Goal: Task Accomplishment & Management: Manage account settings

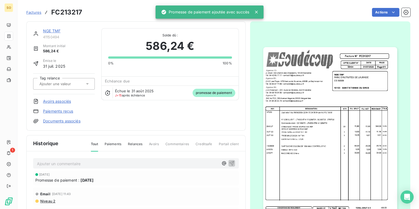
drag, startPoint x: 37, startPoint y: 12, endPoint x: 41, endPoint y: 12, distance: 3.3
click at [37, 12] on span "Factures" at bounding box center [33, 12] width 15 height 4
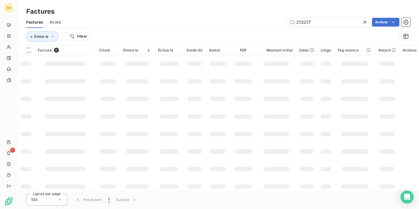
click at [137, 96] on td at bounding box center [137, 99] width 35 height 18
click at [317, 23] on input "213217" at bounding box center [328, 22] width 82 height 9
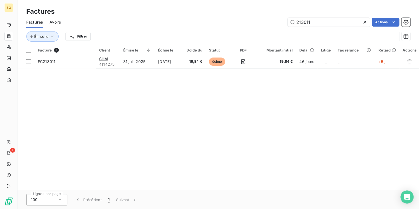
type input "212698"
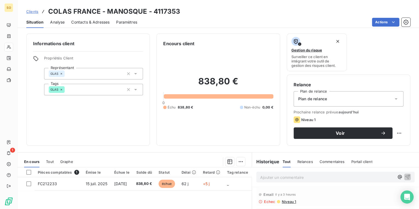
click at [95, 21] on span "Contacts & Adresses" at bounding box center [90, 21] width 38 height 5
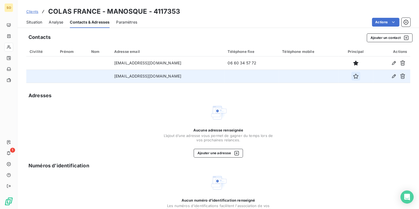
click at [353, 77] on icon "button" at bounding box center [355, 75] width 5 height 5
click at [375, 24] on html "SO 1 Clients COLAS FRANCE - MANOSQUE - 4117353 Situation Analyse Contacts & Adr…" at bounding box center [209, 104] width 419 height 209
drag, startPoint x: 341, startPoint y: 26, endPoint x: 337, endPoint y: 29, distance: 5.2
click at [337, 29] on html "SO 1 Clients COLAS FRANCE - MANOSQUE - 4117353 Situation Analyse Contacts & Adr…" at bounding box center [209, 104] width 419 height 209
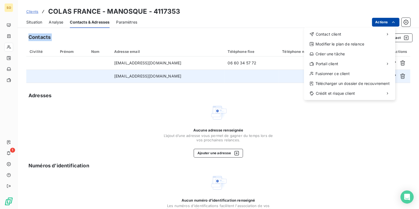
click at [373, 20] on html "SO 1 Clients COLAS FRANCE - MANOSQUE - 4117353 Situation Analyse Contacts & Adr…" at bounding box center [209, 104] width 419 height 209
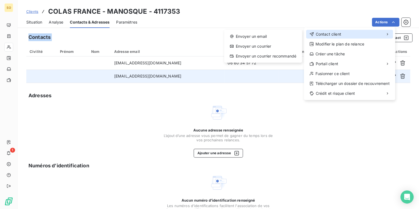
click at [331, 33] on span "Contact client" at bounding box center [327, 33] width 25 height 5
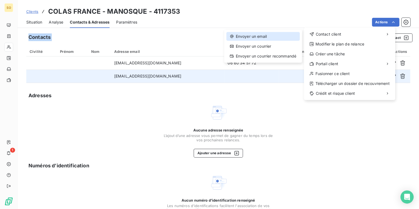
click at [268, 35] on div "Envoyer un email" at bounding box center [262, 36] width 73 height 9
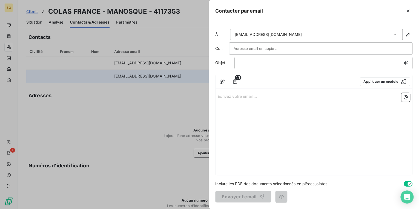
click at [253, 49] on input "text" at bounding box center [263, 48] width 59 height 8
click at [253, 45] on input "text" at bounding box center [321, 48] width 174 height 8
click at [388, 83] on button "Appliquer un modèle" at bounding box center [385, 81] width 50 height 9
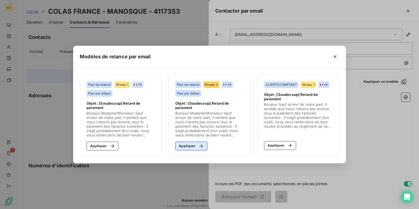
click at [193, 143] on button "Appliquer" at bounding box center [191, 146] width 32 height 9
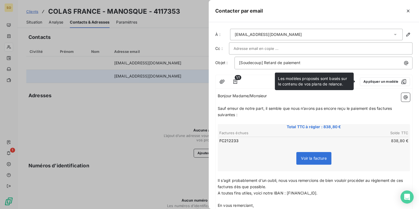
click at [376, 107] on span "Sauf erreur de notre part, il semble que nous n’avons pas encore reçu le paieme…" at bounding box center [305, 111] width 175 height 11
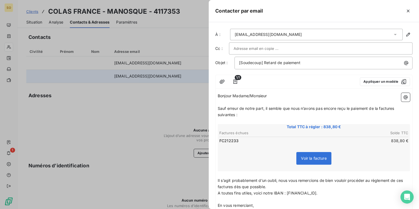
click at [395, 107] on span "Sauf erreur de notre part, il semble que nous n’avons pas encore reçu le paieme…" at bounding box center [307, 111] width 178 height 11
click at [235, 115] on span "Sauf erreur de notre part, il semble que nous n’avons pas encore reçu le paieme…" at bounding box center [306, 111] width 176 height 11
click at [232, 187] on span "Il s’agit probablement d’un oubli, nous vous remercions de bien vouloir procéde…" at bounding box center [311, 183] width 186 height 11
click at [404, 180] on span "Il s’agit probablement d’un oubli, nous vous remercions de bien vouloir procéde…" at bounding box center [311, 183] width 186 height 11
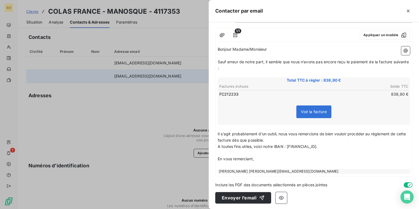
scroll to position [47, 0]
click at [252, 194] on button "Envoyer l’email" at bounding box center [243, 197] width 56 height 11
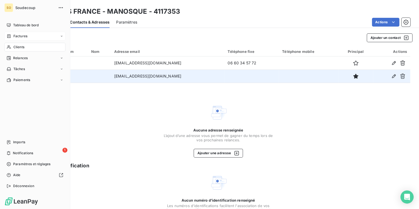
click at [18, 34] on span "Factures" at bounding box center [20, 36] width 14 height 5
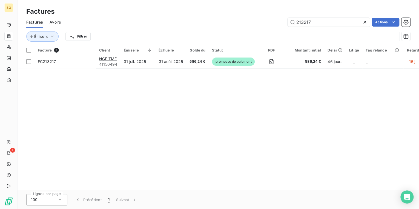
drag, startPoint x: 302, startPoint y: 21, endPoint x: 468, endPoint y: 23, distance: 165.9
click at [419, 23] on html "SO 1 Factures Factures Avoirs 213217 Actions Émise le Filtrer Facture 1 Client …" at bounding box center [209, 104] width 419 height 209
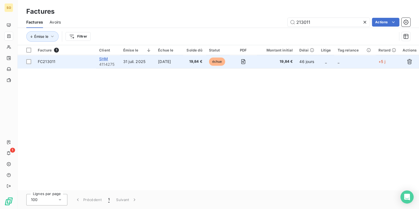
type input "213011"
click at [101, 58] on span "SHM" at bounding box center [103, 58] width 9 height 5
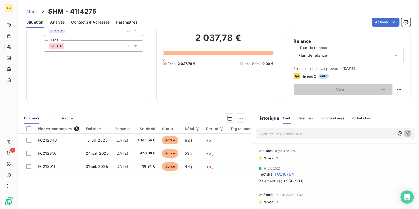
scroll to position [44, 0]
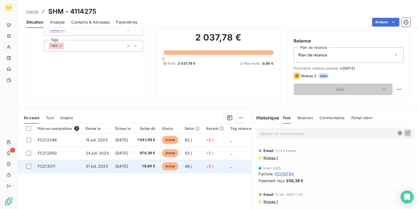
click at [178, 163] on span "échue" at bounding box center [170, 166] width 16 height 8
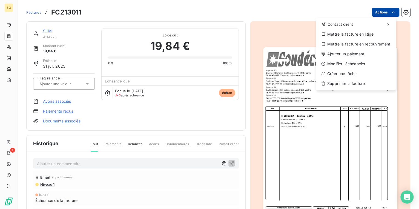
click at [377, 12] on html "SO 1 Factures FC213011 Actions Contact client Mettre la facture en litige Mettr…" at bounding box center [209, 104] width 419 height 209
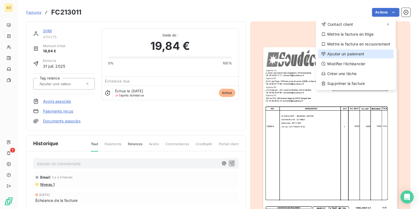
click at [343, 53] on div "Ajouter un paiement" at bounding box center [356, 54] width 76 height 9
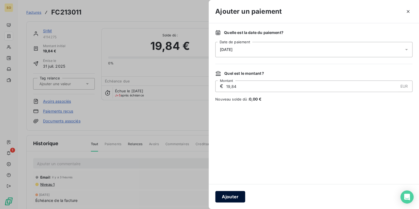
click at [232, 201] on button "Ajouter" at bounding box center [230, 196] width 30 height 11
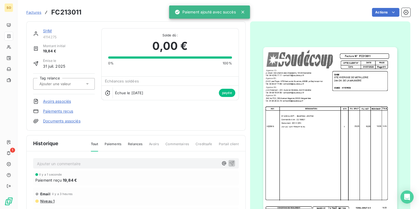
click at [49, 30] on link "SHM" at bounding box center [47, 30] width 9 height 5
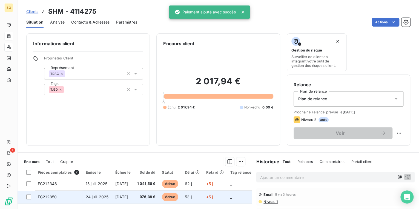
click at [174, 198] on span "échue" at bounding box center [170, 197] width 16 height 8
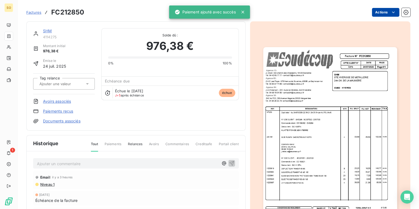
click at [373, 10] on html "SO 1 Factures FC212850 Actions SHM 4114275 Montant initial 976,38 € Émise le [D…" at bounding box center [209, 104] width 419 height 209
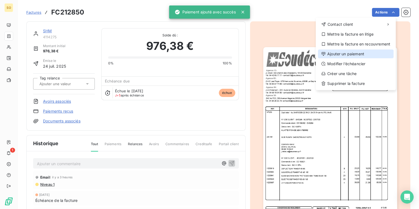
click at [326, 55] on div "Ajouter un paiement" at bounding box center [356, 54] width 76 height 9
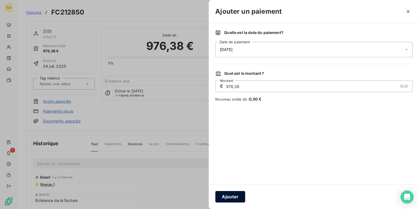
click at [221, 200] on button "Ajouter" at bounding box center [230, 196] width 30 height 11
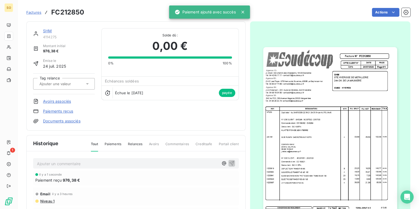
click at [47, 30] on link "SHM" at bounding box center [47, 30] width 9 height 5
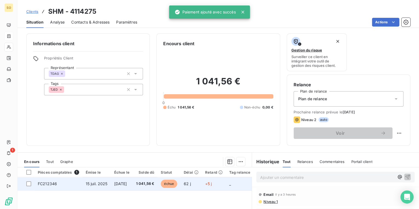
click at [177, 185] on span "échue" at bounding box center [169, 184] width 16 height 8
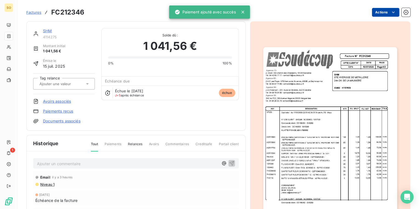
click at [378, 12] on html "SO 1 Factures FC212346 Actions SHM 4114275 Montant initial 1 041,56 € Émise le …" at bounding box center [209, 104] width 419 height 209
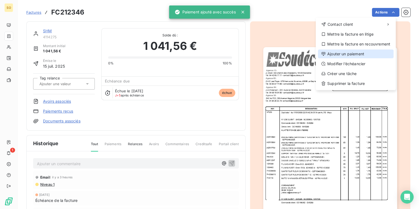
click at [349, 54] on div "Ajouter un paiement" at bounding box center [356, 54] width 76 height 9
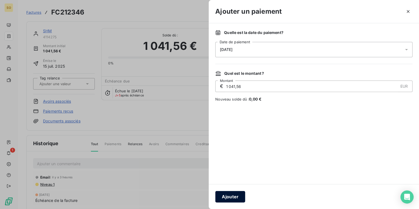
click at [232, 195] on button "Ajouter" at bounding box center [230, 196] width 30 height 11
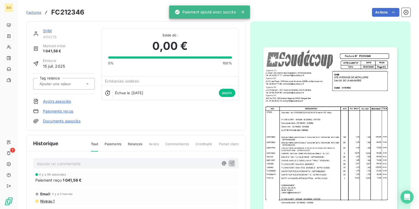
click at [31, 12] on span "Factures" at bounding box center [33, 12] width 15 height 4
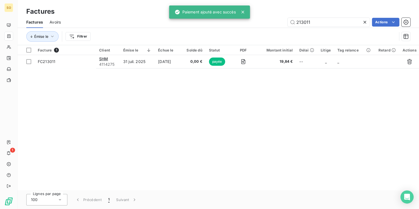
drag, startPoint x: 301, startPoint y: 22, endPoint x: 471, endPoint y: 29, distance: 169.9
click at [419, 29] on html "SO 1 Factures Factures Avoirs 213011 Actions Émise le Filtrer Facture 1 Client …" at bounding box center [209, 104] width 419 height 209
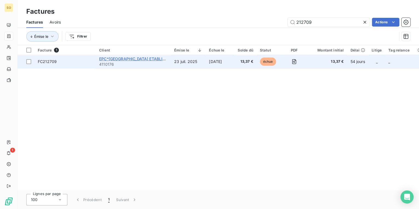
type input "212709"
click at [161, 56] on span "EPC*[GEOGRAPHIC_DATA] ETABLISSEMENT ALPHAROC AGENCE SUD SIMIA" at bounding box center [170, 58] width 143 height 5
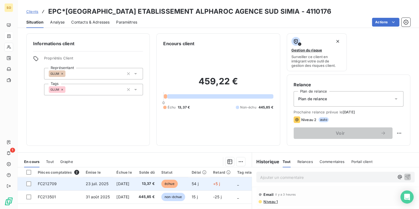
click at [178, 184] on span "échue" at bounding box center [169, 184] width 16 height 8
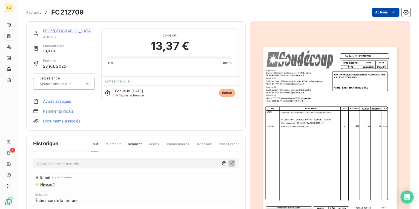
click at [378, 11] on html "SO 1 Factures FC212709 Actions EPC*[GEOGRAPHIC_DATA] ETABLISSEMENT ALPHAROC AGE…" at bounding box center [209, 104] width 419 height 209
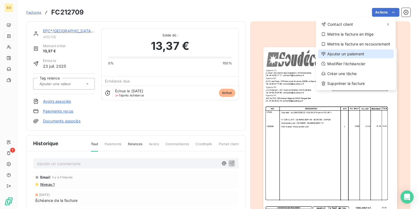
click at [358, 57] on div "Ajouter un paiement" at bounding box center [356, 54] width 76 height 9
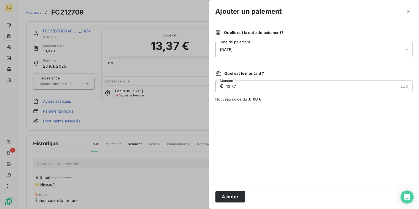
click at [227, 48] on span "[DATE]" at bounding box center [226, 49] width 13 height 4
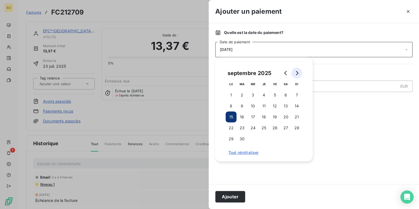
click at [297, 72] on icon "Go to next month" at bounding box center [297, 73] width 2 height 4
click at [251, 94] on button "1" at bounding box center [253, 95] width 11 height 11
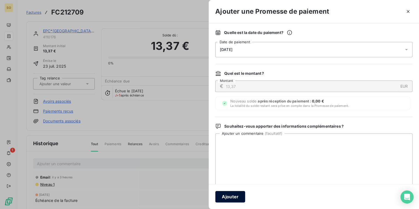
click at [226, 192] on button "Ajouter" at bounding box center [230, 196] width 30 height 11
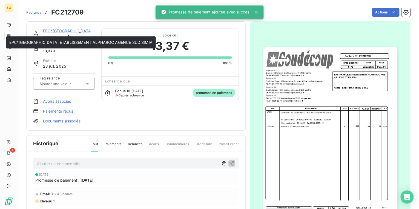
click at [53, 31] on link "EPC*[GEOGRAPHIC_DATA] ETABLISSEMENT ALPHAROC AGENCE SUD SIMIA" at bounding box center [114, 30] width 143 height 5
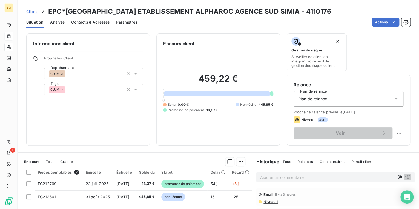
click at [33, 12] on span "Clients" at bounding box center [32, 11] width 12 height 4
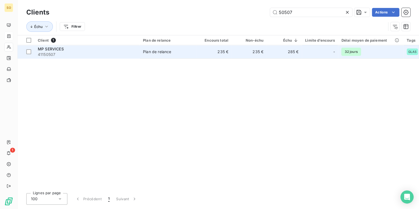
type input "50507"
click at [246, 52] on td "235 €" at bounding box center [249, 51] width 35 height 13
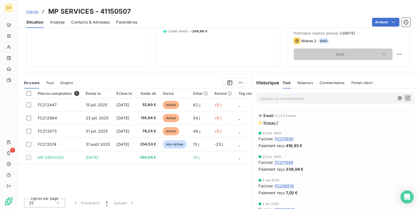
scroll to position [80, 0]
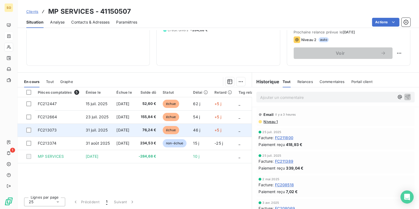
click at [178, 129] on span "échue" at bounding box center [171, 130] width 16 height 8
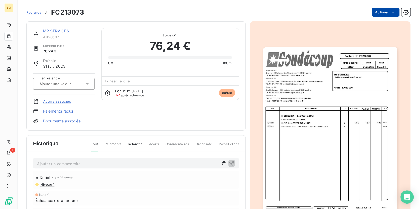
click at [375, 13] on html "SO 1 Factures FC213073 Actions MP SERVICES 41150507 Montant initial 76,24 € Émi…" at bounding box center [209, 104] width 419 height 209
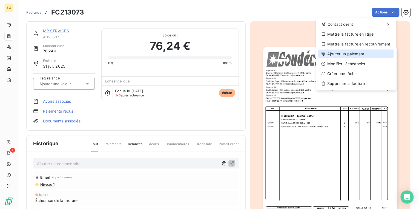
click at [351, 50] on div "Ajouter un paiement" at bounding box center [356, 54] width 76 height 9
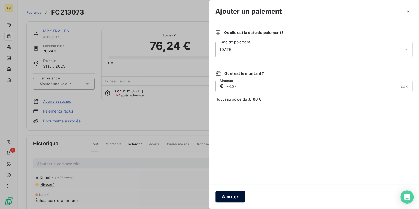
click at [228, 193] on button "Ajouter" at bounding box center [230, 196] width 30 height 11
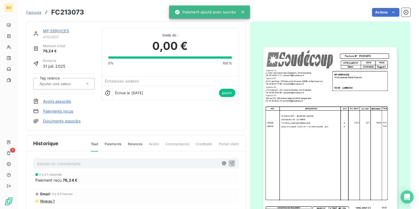
click at [58, 32] on link "MP SERVICES" at bounding box center [56, 30] width 26 height 5
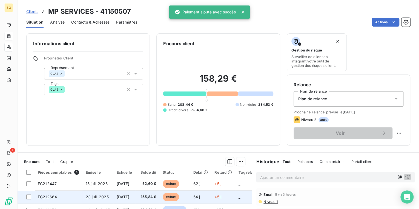
click at [179, 197] on span "échue" at bounding box center [171, 197] width 16 height 8
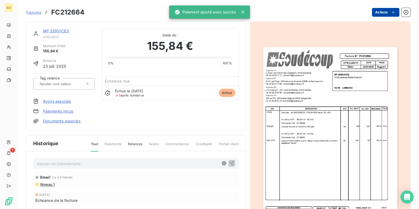
click at [375, 11] on html "SO 1 Factures FC212664 Actions MP SERVICES 41150507 Montant initial 155,84 € Ém…" at bounding box center [209, 104] width 419 height 209
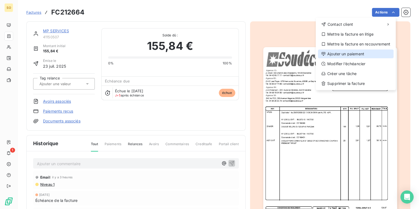
click at [350, 51] on div "Ajouter un paiement" at bounding box center [356, 54] width 76 height 9
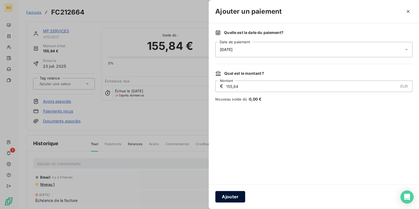
click at [229, 197] on button "Ajouter" at bounding box center [230, 196] width 30 height 11
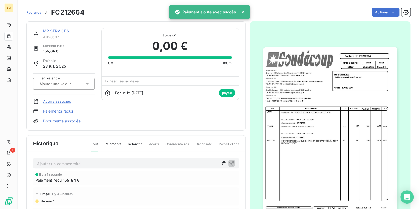
click at [53, 31] on link "MP SERVICES" at bounding box center [56, 30] width 26 height 5
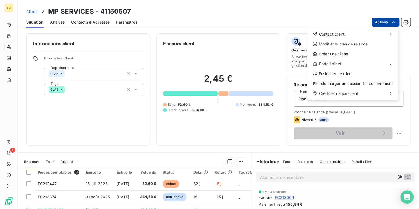
click at [385, 21] on html "SO 1 Clients MP SERVICES - 41150507 Situation Analyse Contacts & Adresses Param…" at bounding box center [209, 104] width 419 height 209
click at [378, 21] on html "SO 1 Clients MP SERVICES - 41150507 Situation Analyse Contacts & Adresses Param…" at bounding box center [209, 104] width 419 height 209
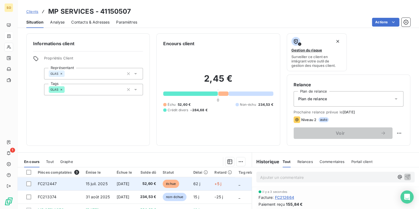
click at [174, 182] on span "échue" at bounding box center [171, 184] width 16 height 8
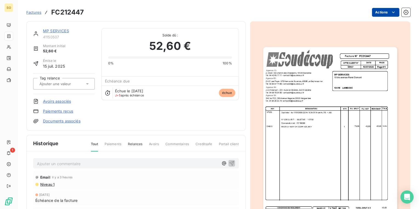
click at [379, 11] on html "SO 1 Factures FC212447 Actions MP SERVICES 41150507 Montant initial 52,60 € Émi…" at bounding box center [209, 104] width 419 height 209
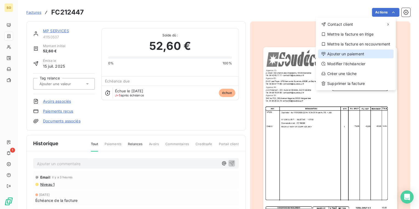
click at [345, 54] on div "Ajouter un paiement" at bounding box center [356, 54] width 76 height 9
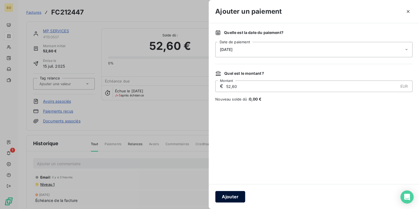
click at [230, 199] on button "Ajouter" at bounding box center [230, 196] width 30 height 11
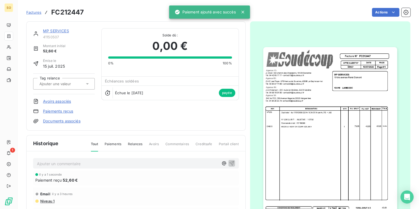
click at [62, 31] on link "MP SERVICES" at bounding box center [56, 30] width 26 height 5
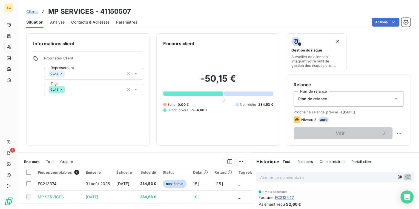
click at [28, 11] on span "Clients" at bounding box center [32, 11] width 12 height 4
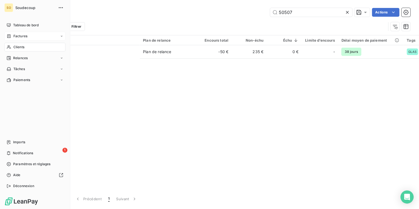
click at [24, 35] on span "Factures" at bounding box center [20, 36] width 14 height 5
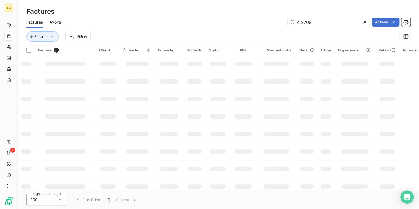
drag, startPoint x: 302, startPoint y: 21, endPoint x: 490, endPoint y: 21, distance: 188.1
click at [419, 21] on html "SO 1 Factures Factures Avoirs 212709 Actions Émise le Filtrer Facture 0 Client …" at bounding box center [209, 104] width 419 height 209
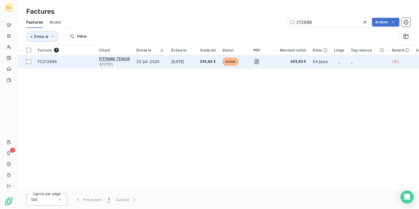
type input "212698"
click at [231, 59] on span "échue" at bounding box center [230, 61] width 16 height 8
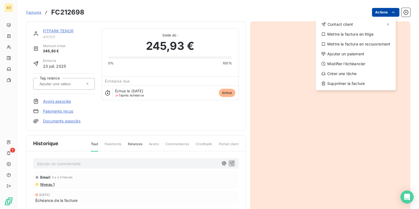
click at [370, 11] on html "SO 1 Factures FC212698 Actions Contact client Mettre la facture en litige Mettr…" at bounding box center [209, 104] width 419 height 209
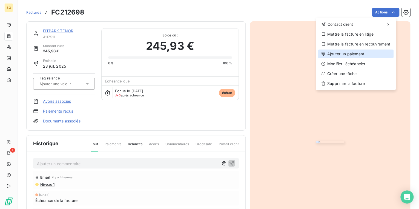
click at [344, 51] on div "Ajouter un paiement" at bounding box center [356, 54] width 76 height 9
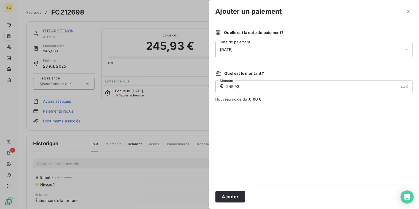
click at [235, 53] on div "[DATE]" at bounding box center [313, 49] width 197 height 15
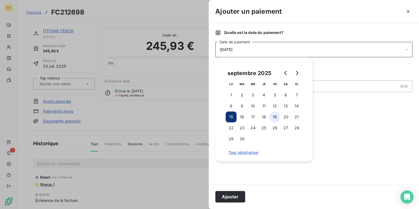
click at [275, 117] on button "19" at bounding box center [274, 116] width 11 height 11
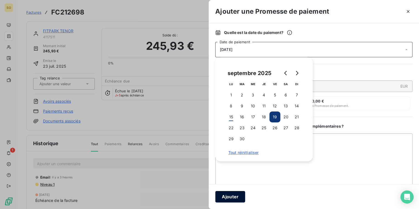
click at [239, 194] on button "Ajouter" at bounding box center [230, 196] width 30 height 11
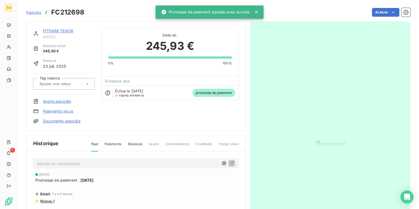
click at [69, 28] on div "FITPARK TENOR" at bounding box center [69, 30] width 52 height 5
click at [68, 30] on link "FITPARK TENOR" at bounding box center [58, 30] width 30 height 5
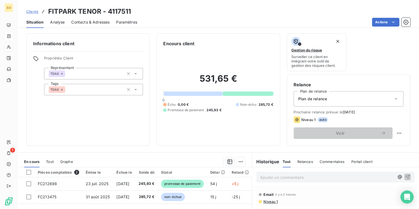
click at [36, 10] on span "Clients" at bounding box center [32, 11] width 12 height 4
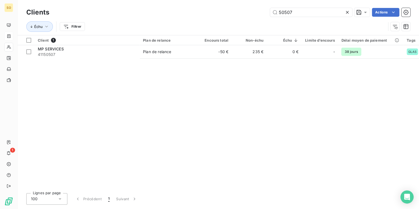
drag, startPoint x: 278, startPoint y: 14, endPoint x: 508, endPoint y: 6, distance: 230.4
click at [419, 6] on html "SO 1 Clients 50507 Actions Échu Filtrer Client 1 Plan de relance Encours total …" at bounding box center [209, 104] width 419 height 209
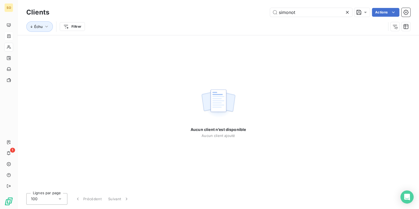
type input "simonot"
click at [349, 10] on icon at bounding box center [346, 12] width 5 height 5
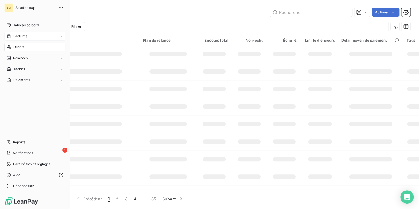
click at [22, 47] on span "Clients" at bounding box center [18, 47] width 11 height 5
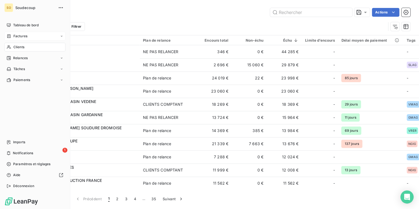
click at [20, 45] on span "Clients" at bounding box center [18, 47] width 11 height 5
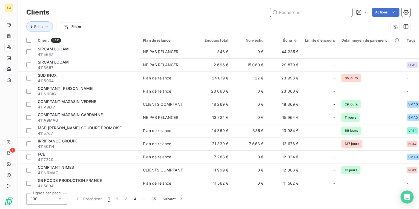
click at [299, 13] on input "text" at bounding box center [311, 12] width 82 height 9
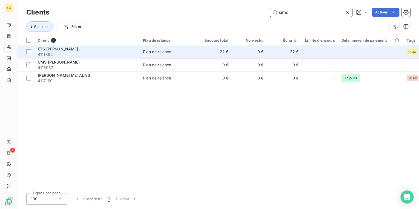
type input "simo"
click at [177, 53] on span "Plan de relance" at bounding box center [168, 51] width 50 height 5
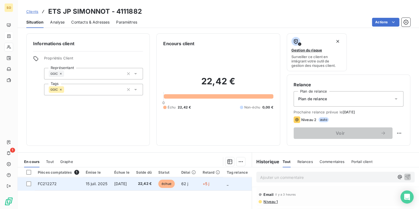
click at [175, 186] on span "échue" at bounding box center [166, 184] width 16 height 8
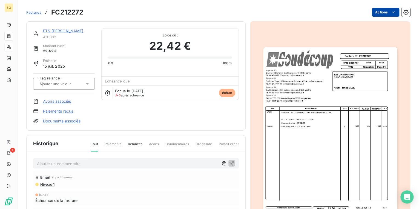
click at [381, 11] on html "SO 1 Factures FC212272 Actions ETS JP SIMONNOT 4111882 Montant initial 22,42 € …" at bounding box center [209, 104] width 419 height 209
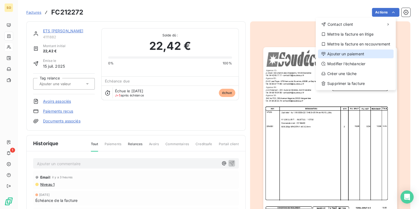
click at [331, 50] on div "Ajouter un paiement" at bounding box center [356, 54] width 76 height 9
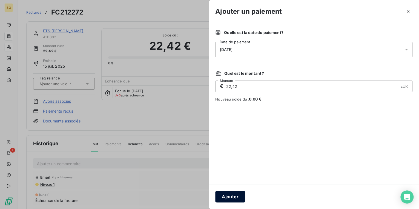
click at [224, 201] on button "Ajouter" at bounding box center [230, 196] width 30 height 11
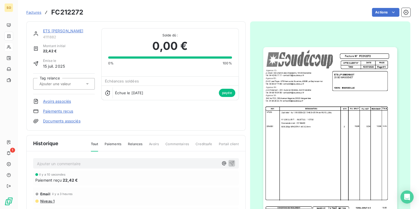
click at [65, 111] on link "Paiements reçus" at bounding box center [58, 110] width 30 height 5
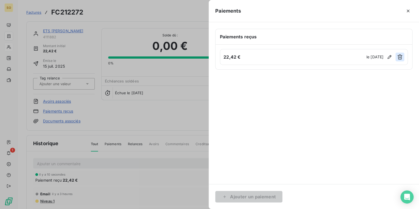
click at [403, 53] on button "button" at bounding box center [399, 57] width 9 height 9
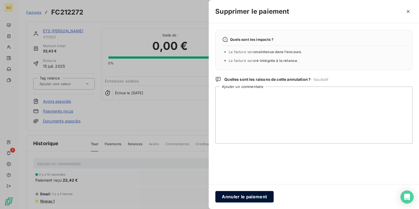
click at [240, 198] on button "Annuler le paiement" at bounding box center [244, 196] width 58 height 11
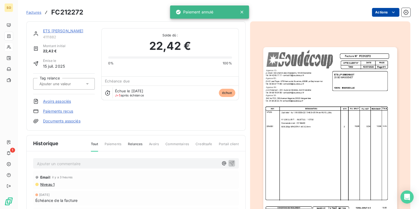
click at [370, 11] on html "SO 1 Factures FC212272 Actions ETS JP SIMONNOT 4111882 Montant initial 22,42 € …" at bounding box center [209, 104] width 419 height 209
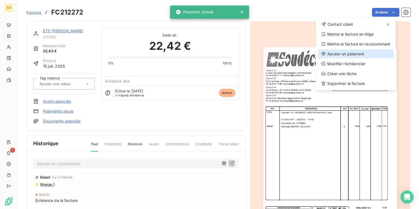
click at [337, 57] on div "Ajouter un paiement" at bounding box center [356, 54] width 76 height 9
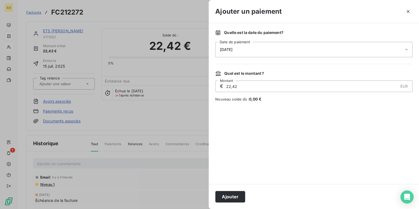
click at [242, 53] on div "[DATE]" at bounding box center [313, 49] width 197 height 15
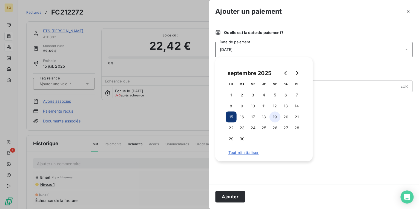
click at [277, 119] on button "19" at bounding box center [274, 116] width 11 height 11
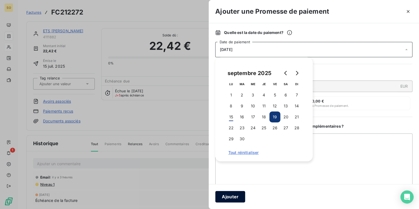
click at [241, 195] on button "Ajouter" at bounding box center [230, 196] width 30 height 11
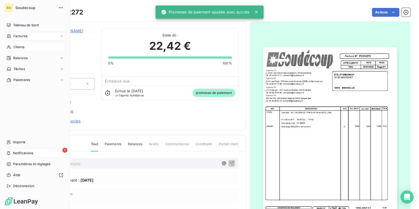
click at [11, 149] on div "1 Notifications" at bounding box center [34, 153] width 61 height 9
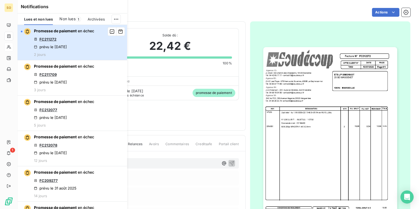
click at [82, 47] on div "Promesse de paiement en échec FC211272 prévu le [DATE] 2 jours" at bounding box center [64, 42] width 60 height 28
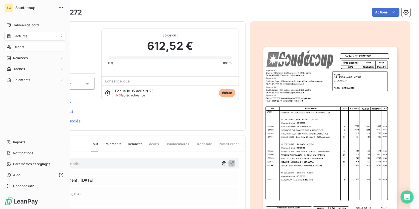
click at [16, 47] on span "Clients" at bounding box center [18, 47] width 11 height 5
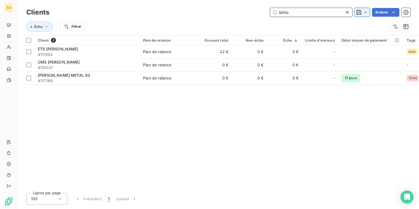
drag, startPoint x: 278, startPoint y: 12, endPoint x: 367, endPoint y: 9, distance: 89.3
click at [366, 10] on div "simo Actions" at bounding box center [233, 12] width 354 height 9
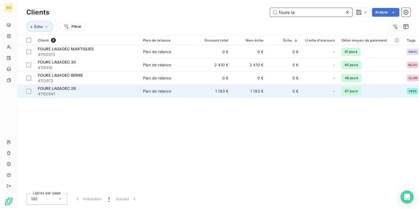
type input "foure la"
click at [144, 92] on div "Plan de relance" at bounding box center [157, 90] width 28 height 5
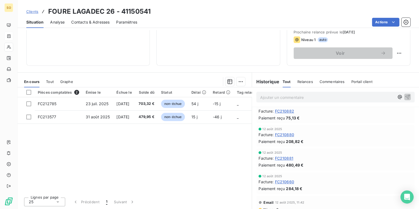
scroll to position [88, 0]
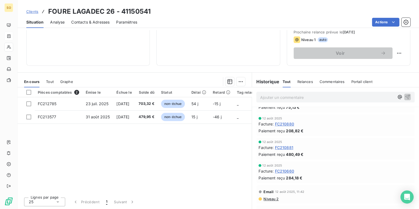
click at [34, 12] on span "Clients" at bounding box center [32, 11] width 12 height 4
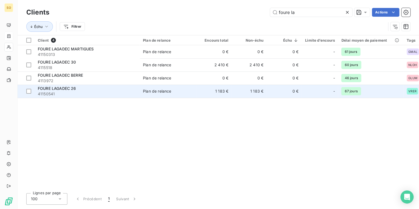
click at [82, 93] on span "41150541" at bounding box center [87, 93] width 99 height 5
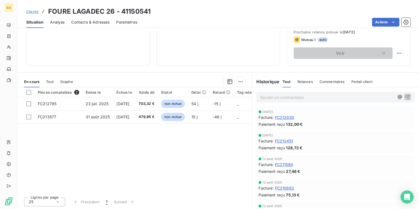
click at [33, 13] on span "Clients" at bounding box center [32, 11] width 12 height 4
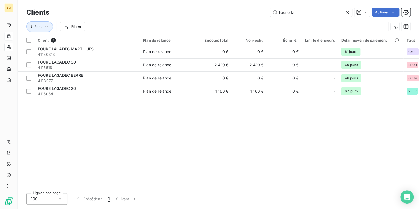
drag, startPoint x: 274, startPoint y: 10, endPoint x: 389, endPoint y: -1, distance: 115.8
click at [389, 0] on html "SO Clients foure la Actions Échu Filtrer Client 4 Plan de relance Encours total…" at bounding box center [209, 104] width 419 height 209
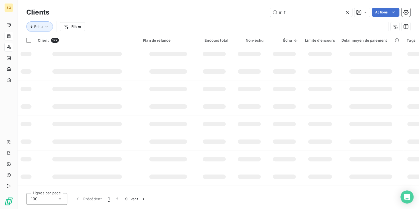
type input "iri fr"
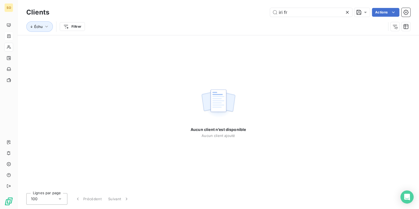
drag, startPoint x: 288, startPoint y: 13, endPoint x: 258, endPoint y: 10, distance: 30.0
click at [258, 10] on div "iri fr Actions" at bounding box center [233, 12] width 354 height 9
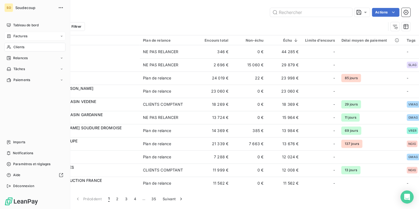
click at [22, 48] on span "Clients" at bounding box center [18, 47] width 11 height 5
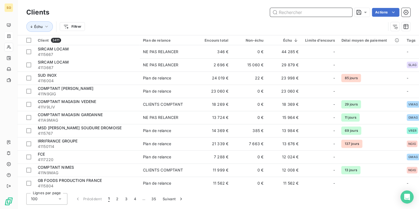
click at [296, 10] on input "text" at bounding box center [311, 12] width 82 height 9
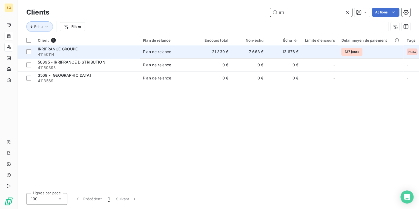
type input "irri"
click at [154, 48] on td "Plan de relance" at bounding box center [168, 51] width 57 height 13
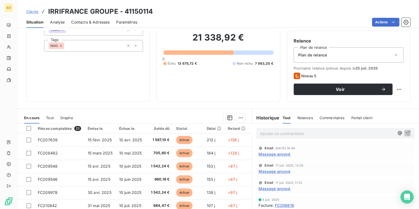
click at [268, 134] on p "Ajouter un commentaire ﻿" at bounding box center [327, 133] width 134 height 7
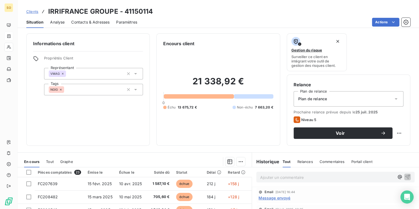
click at [102, 24] on span "Contacts & Adresses" at bounding box center [90, 21] width 38 height 5
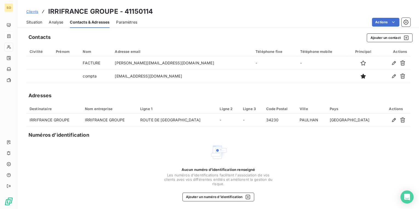
scroll to position [1, 0]
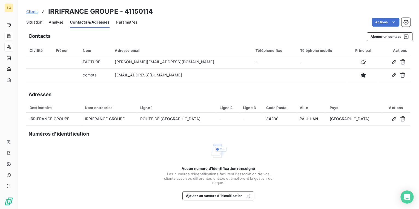
click at [43, 22] on div "Situation Analyse Contacts & Adresses Paramètres Actions" at bounding box center [218, 21] width 401 height 11
click at [41, 22] on span "Situation" at bounding box center [34, 21] width 16 height 5
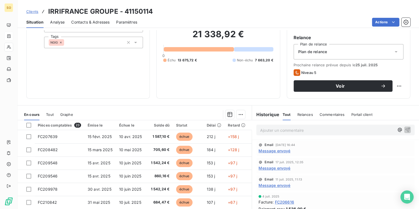
scroll to position [0, 0]
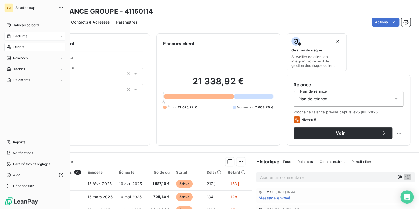
click at [19, 36] on span "Factures" at bounding box center [20, 36] width 14 height 5
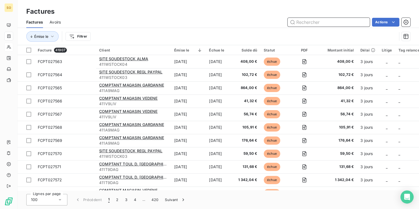
click at [318, 23] on input "text" at bounding box center [328, 22] width 82 height 9
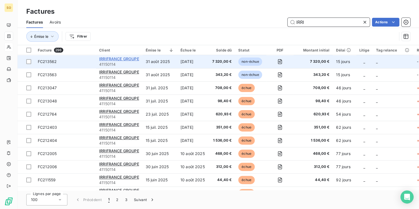
type input "IRRI"
click at [120, 59] on span "IRRIFRANCE GROUPE" at bounding box center [119, 58] width 40 height 5
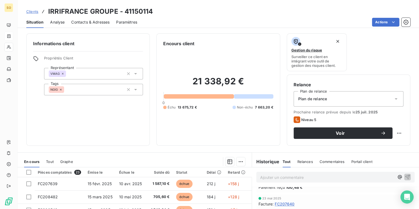
scroll to position [153, 0]
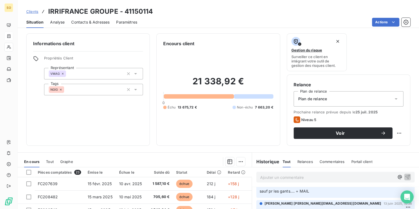
click at [46, 160] on span "Tout" at bounding box center [50, 161] width 8 height 4
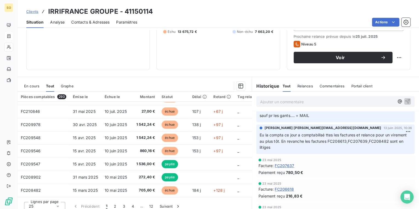
scroll to position [80, 0]
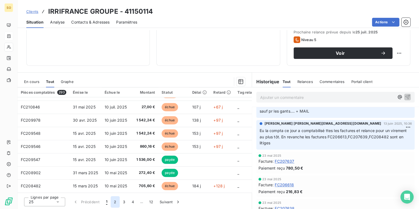
click at [115, 202] on button "2" at bounding box center [115, 201] width 9 height 11
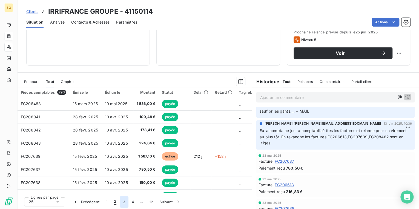
click at [122, 200] on button "3" at bounding box center [124, 201] width 9 height 11
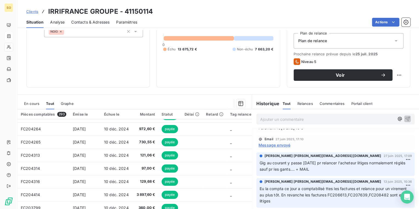
scroll to position [110, 0]
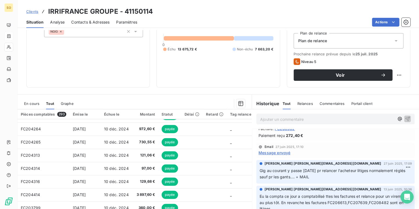
click at [317, 174] on span "Gig au courant y passe [DATE] pr relancer l'acheteur litiges normalement réglés…" at bounding box center [333, 173] width 147 height 11
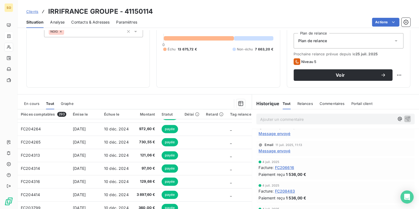
scroll to position [22, 0]
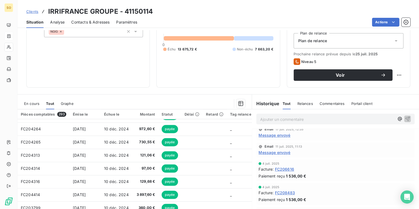
click at [34, 102] on span "En cours" at bounding box center [31, 103] width 15 height 4
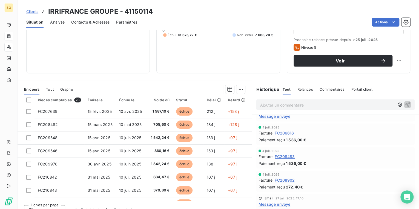
scroll to position [80, 0]
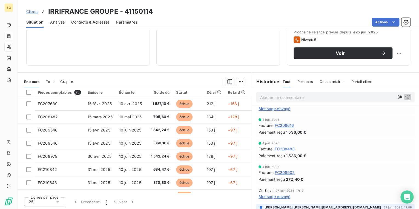
click at [32, 11] on span "Clients" at bounding box center [32, 11] width 12 height 4
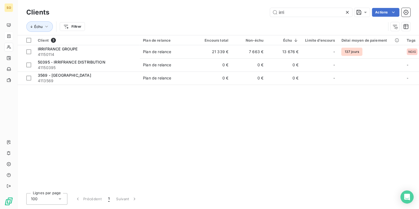
drag, startPoint x: 277, startPoint y: 10, endPoint x: 355, endPoint y: 7, distance: 78.1
click at [341, 10] on input "irri" at bounding box center [311, 12] width 82 height 9
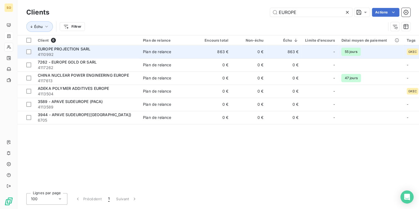
type input "EUROPE"
click at [114, 56] on span "4110992" at bounding box center [87, 54] width 99 height 5
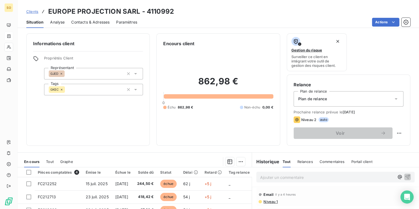
click at [272, 179] on p "Ajouter un commentaire ﻿" at bounding box center [327, 177] width 134 height 7
drag, startPoint x: 336, startPoint y: 176, endPoint x: 349, endPoint y: 180, distance: 13.4
click at [336, 176] on span "FC212602 LITIGE GANTS [PERSON_NAME] est au couarant" at bounding box center [315, 176] width 110 height 5
click at [363, 176] on p "FC212602 LITIGE GANTS [PERSON_NAME] est au courant" at bounding box center [327, 177] width 134 height 6
click at [345, 177] on span "FC212602 LITIGE GANTS [PERSON_NAME] est au courant dit" at bounding box center [317, 176] width 114 height 5
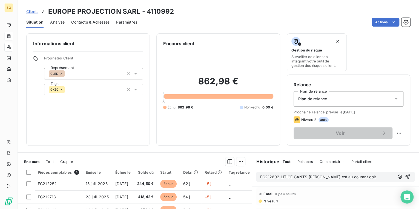
click at [357, 177] on p "FC212602 LITIGE GANTS [PERSON_NAME] est au courant doit" at bounding box center [327, 177] width 134 height 6
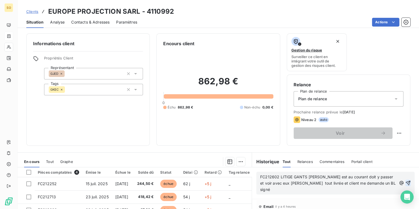
click at [405, 180] on button "button" at bounding box center [407, 183] width 5 height 7
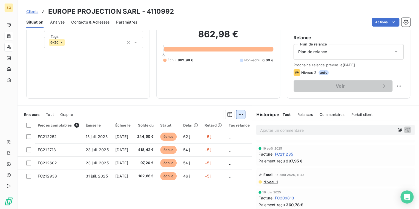
scroll to position [80, 0]
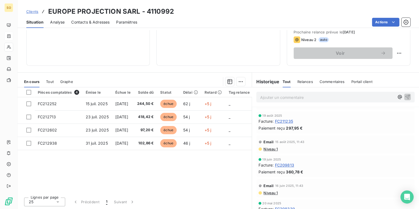
click at [310, 99] on p "Ajouter un commentaire ﻿" at bounding box center [327, 97] width 134 height 7
click at [300, 80] on span "Relances" at bounding box center [305, 81] width 16 height 4
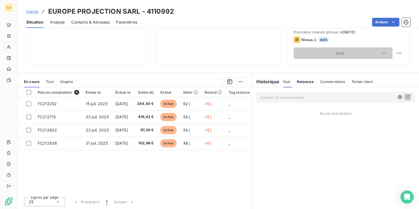
scroll to position [0, 0]
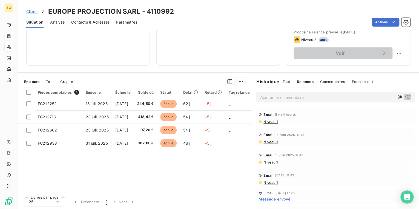
click at [284, 81] on span "Tout" at bounding box center [287, 81] width 8 height 4
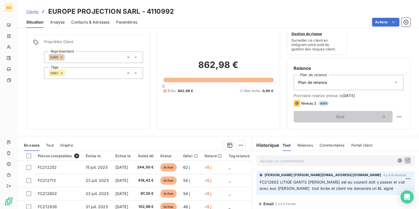
scroll to position [22, 0]
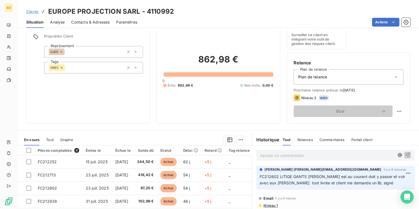
click at [37, 12] on span "Clients" at bounding box center [32, 11] width 12 height 4
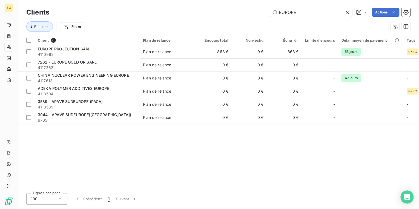
drag, startPoint x: 274, startPoint y: 11, endPoint x: 405, endPoint y: -14, distance: 133.7
click at [405, 0] on html "SO Clients EUROPE Actions Échu Filtrer Client 6 Plan de relance Encours total N…" at bounding box center [209, 104] width 419 height 209
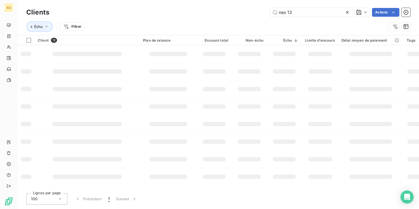
type input "nes 13"
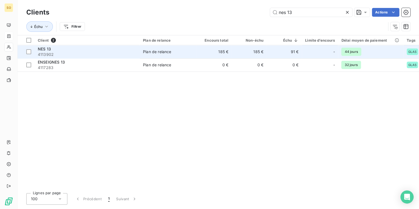
click at [246, 54] on td "185 €" at bounding box center [249, 51] width 35 height 13
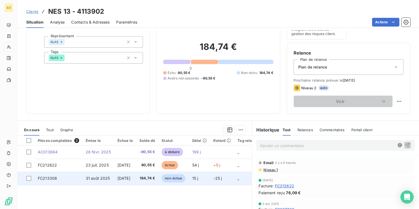
scroll to position [66, 0]
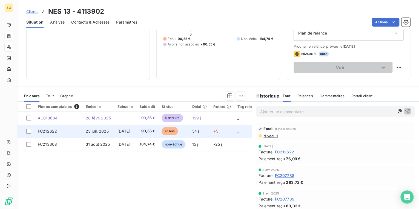
click at [176, 130] on span "échue" at bounding box center [170, 131] width 16 height 8
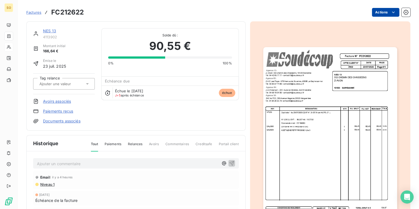
click at [378, 10] on html "SO Factures FC212622 Actions NES 13 4113902 Montant initial 166,64 € Émise le […" at bounding box center [209, 104] width 419 height 209
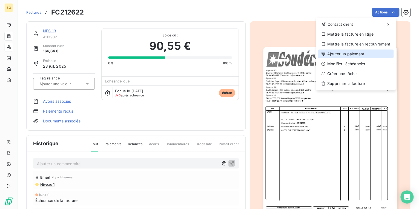
click at [348, 52] on div "Ajouter un paiement" at bounding box center [356, 54] width 76 height 9
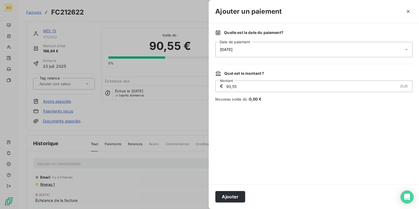
click at [155, 164] on div at bounding box center [209, 104] width 419 height 209
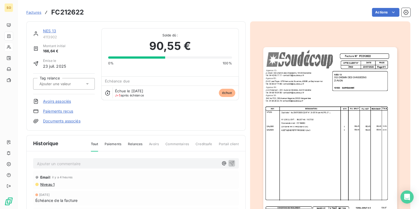
click at [65, 100] on link "Avoirs associés" at bounding box center [57, 101] width 28 height 5
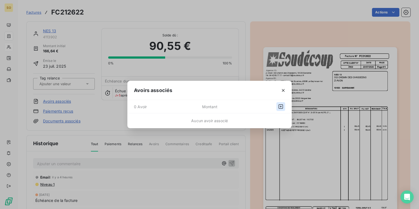
click at [282, 107] on icon "button" at bounding box center [280, 106] width 5 height 5
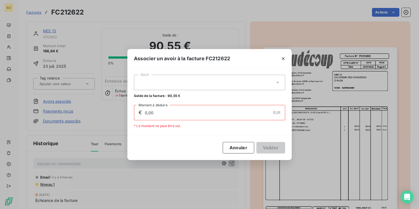
click at [226, 80] on div at bounding box center [209, 82] width 151 height 15
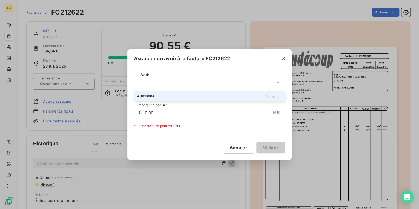
click at [272, 93] on div "90,55 €" at bounding box center [273, 95] width 15 height 5
type input "90,55"
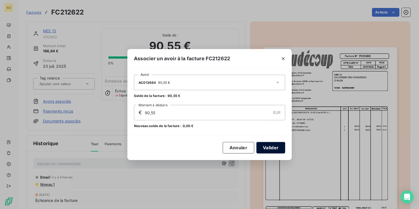
click at [267, 153] on button "Valider" at bounding box center [270, 147] width 29 height 11
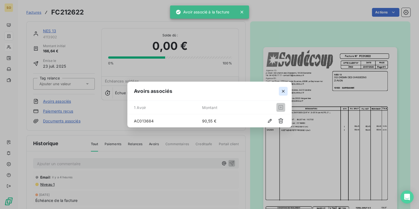
click at [284, 91] on icon "button" at bounding box center [282, 90] width 5 height 5
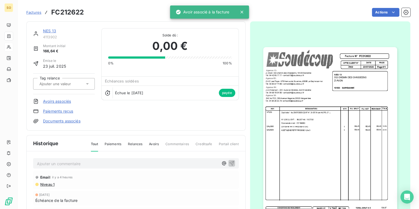
click at [51, 27] on div "NES 13 4113902 Montant initial 166,64 € Émise le [DATE] Tag relance Avoirs asso…" at bounding box center [135, 75] width 219 height 109
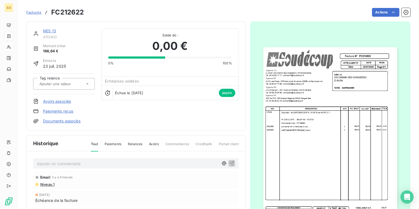
click at [51, 31] on link "NES 13" at bounding box center [49, 30] width 13 height 5
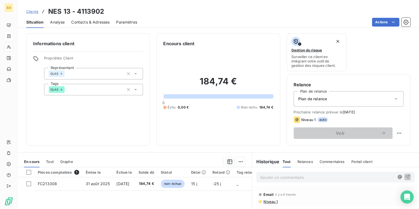
click at [36, 11] on span "Clients" at bounding box center [32, 11] width 12 height 4
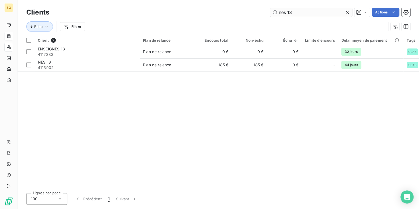
drag, startPoint x: 276, startPoint y: 11, endPoint x: 324, endPoint y: 11, distance: 47.9
click at [322, 11] on input "nes 13" at bounding box center [311, 12] width 82 height 9
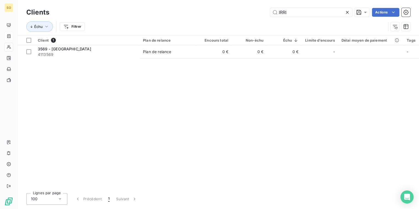
type input "IRRI"
click at [172, 47] on td "Plan de relance" at bounding box center [168, 51] width 57 height 13
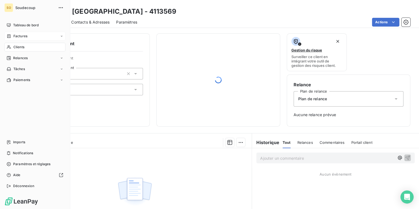
click at [18, 45] on span "Clients" at bounding box center [18, 47] width 11 height 5
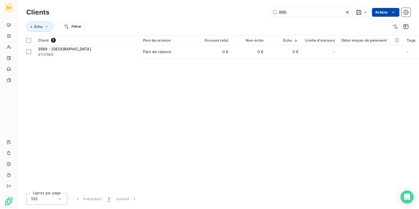
drag, startPoint x: 279, startPoint y: 11, endPoint x: 381, endPoint y: 13, distance: 101.9
click at [381, 13] on div "IRRI Actions" at bounding box center [233, 12] width 354 height 9
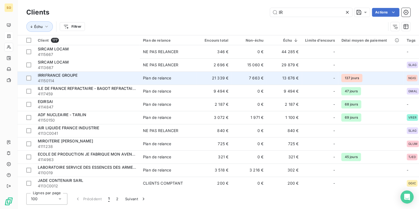
type input "IR"
click at [220, 77] on td "21 339 €" at bounding box center [214, 77] width 35 height 13
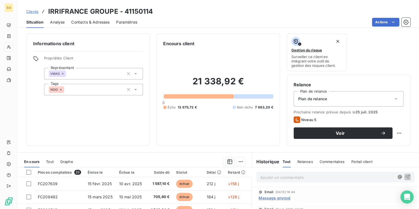
click at [266, 178] on p "Ajouter un commentaire ﻿" at bounding box center [327, 177] width 134 height 7
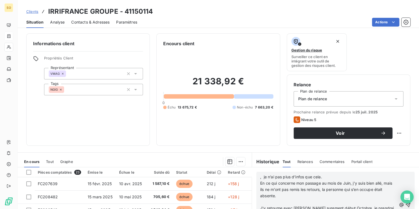
click at [289, 198] on p "En ce qui concerne mon passage au mois de Juin, j’y suis bien allé, mais ils ne…" at bounding box center [328, 189] width 136 height 19
click at [264, 200] on p "﻿" at bounding box center [328, 202] width 136 height 6
drag, startPoint x: 261, startPoint y: 175, endPoint x: 254, endPoint y: 175, distance: 7.9
click at [254, 175] on div ", je n’ai pas plus d’infos que cela. En ce qui concerne mon passage au mois de …" at bounding box center [335, 201] width 167 height 69
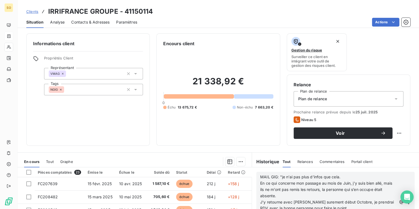
scroll to position [175, 0]
click at [327, 206] on span "J’y retourne avec [PERSON_NAME] surement début Octobre, je prendrai RDV avec la…" at bounding box center [327, 205] width 135 height 11
click at [406, 201] on icon "button" at bounding box center [408, 202] width 5 height 5
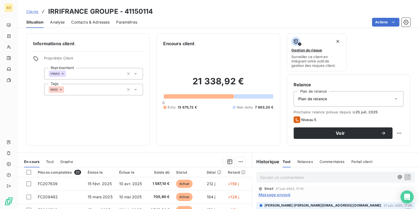
scroll to position [189, 0]
click at [83, 23] on span "Contacts & Adresses" at bounding box center [90, 21] width 38 height 5
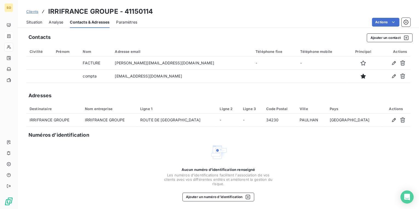
click at [43, 24] on div "Situation Analyse Contacts & Adresses Paramètres Actions" at bounding box center [218, 21] width 401 height 11
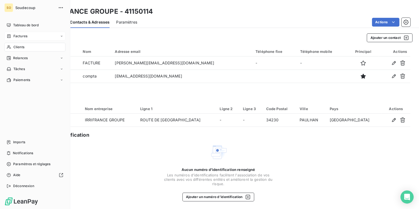
click at [33, 37] on div "Factures" at bounding box center [34, 36] width 61 height 9
